Goal: Entertainment & Leisure: Consume media (video, audio)

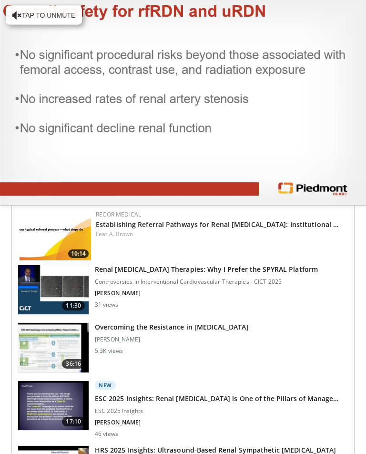
scroll to position [653, 0]
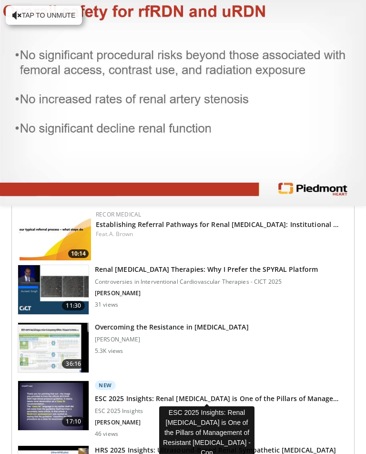
click at [164, 399] on h3 "ESC 2025 Insights: Renal [MEDICAL_DATA] is One of the Pillars of Manage…" at bounding box center [217, 399] width 244 height 10
